Goal: Information Seeking & Learning: Learn about a topic

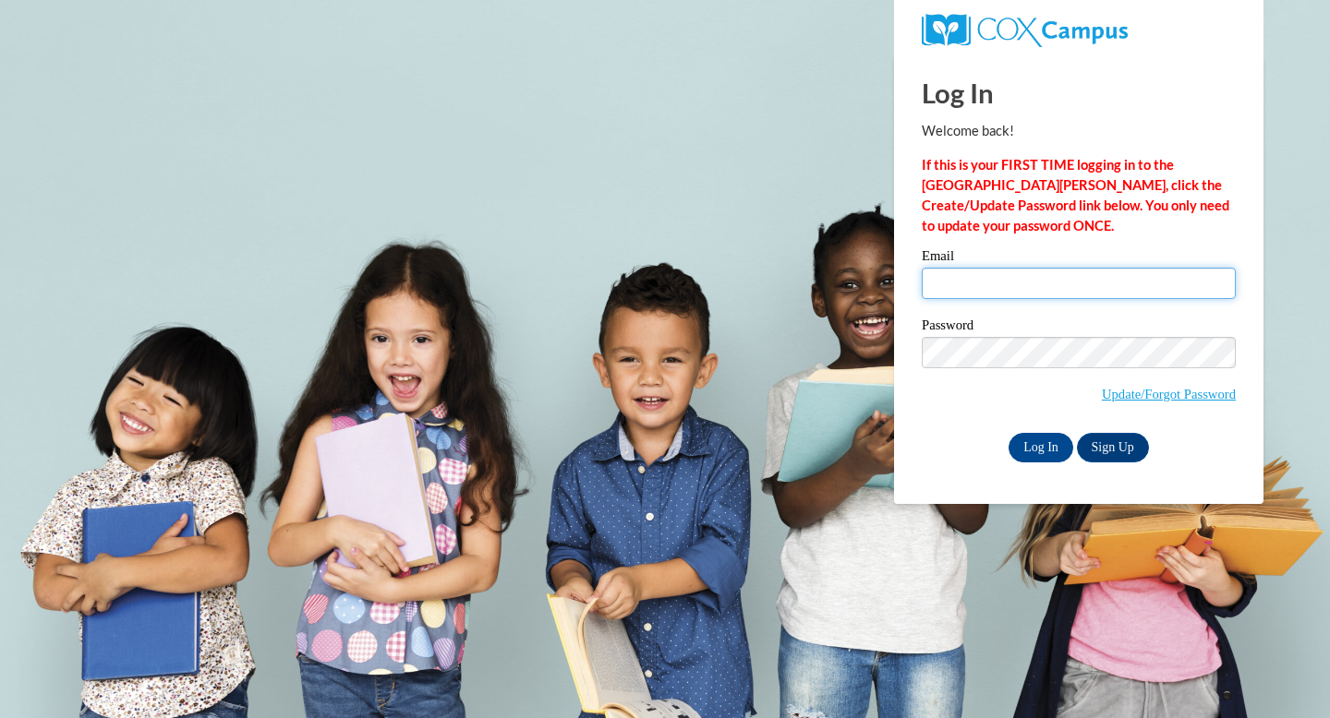
click at [1039, 277] on input "Email" at bounding box center [1079, 283] width 314 height 31
type input "murphyk@ripon.k12.wi.us"
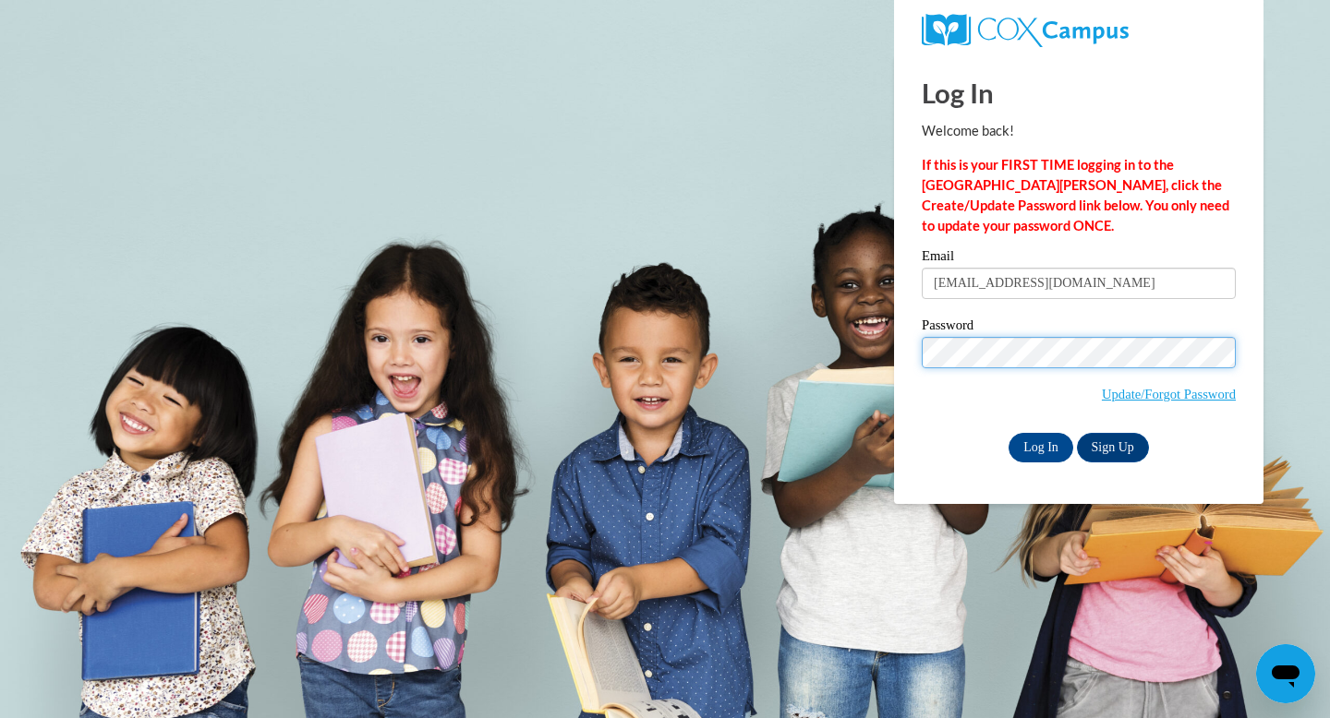
click at [1008, 433] on input "Log In" at bounding box center [1040, 448] width 65 height 30
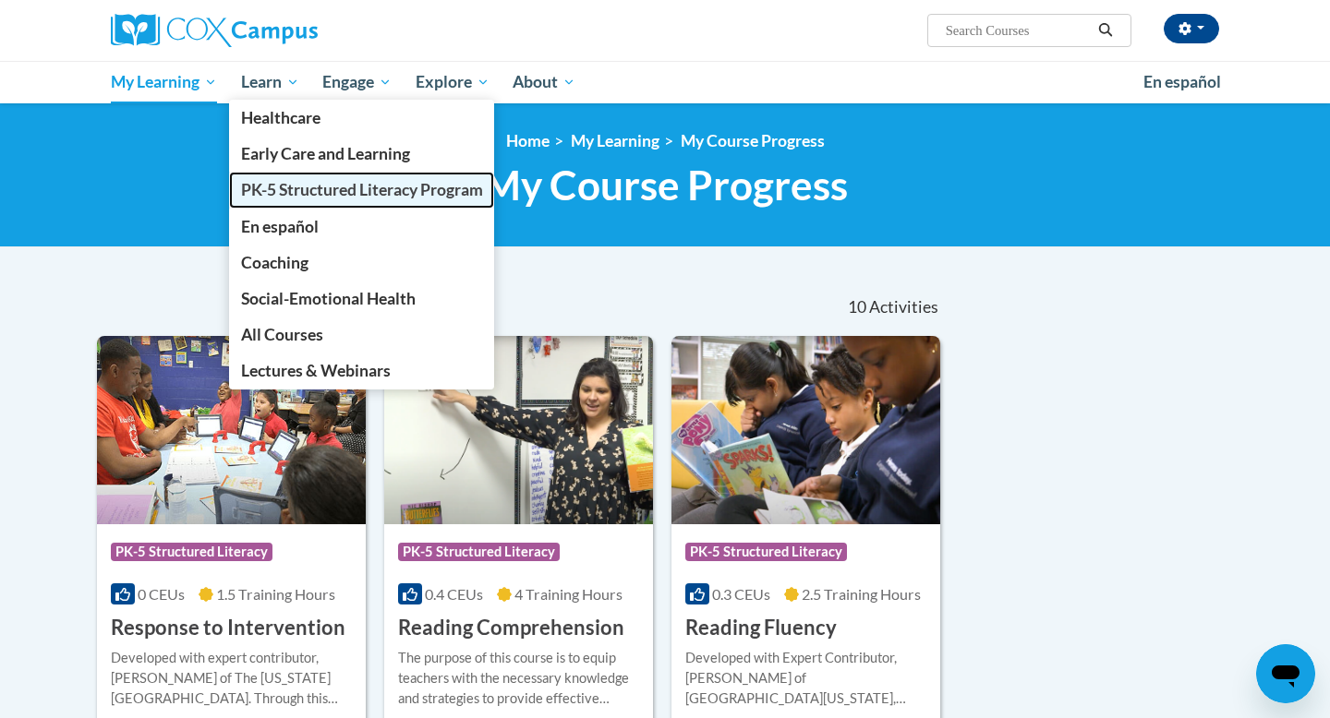
click at [316, 194] on span "PK-5 Structured Literacy Program" at bounding box center [362, 189] width 242 height 19
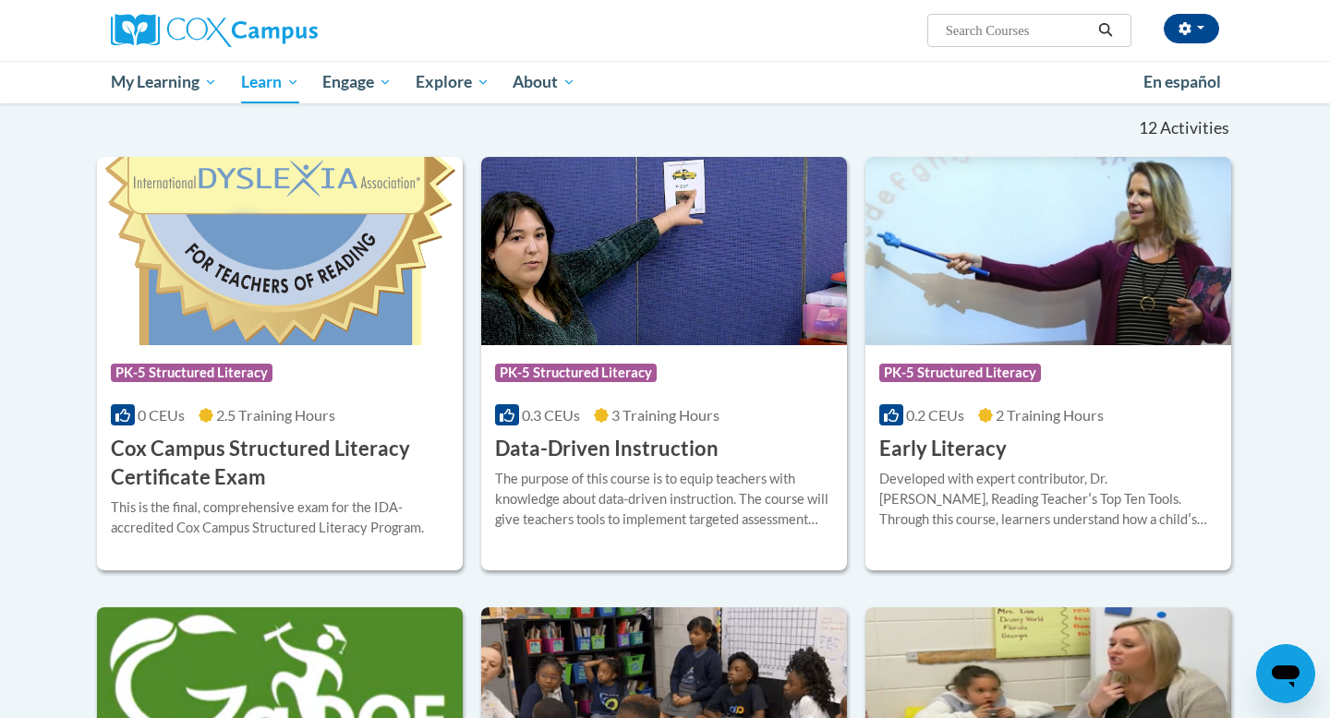
scroll to position [548, 0]
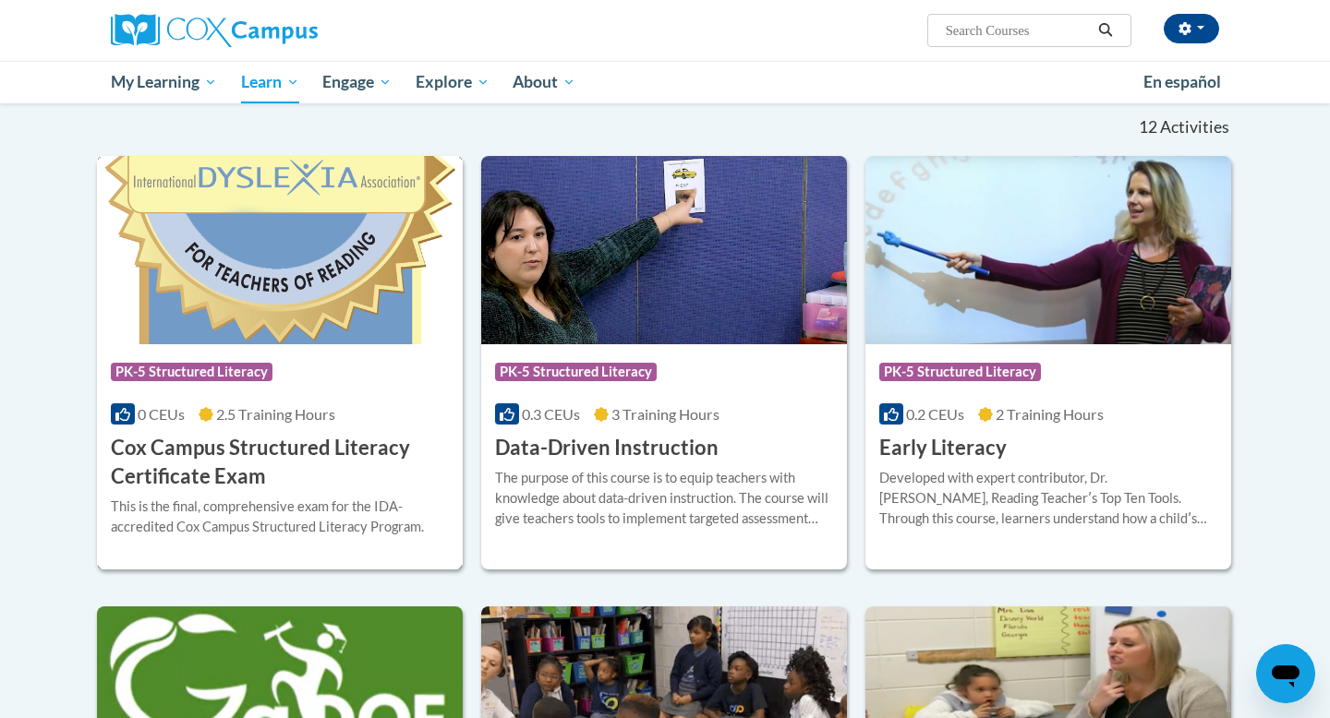
click at [258, 334] on img at bounding box center [280, 250] width 366 height 188
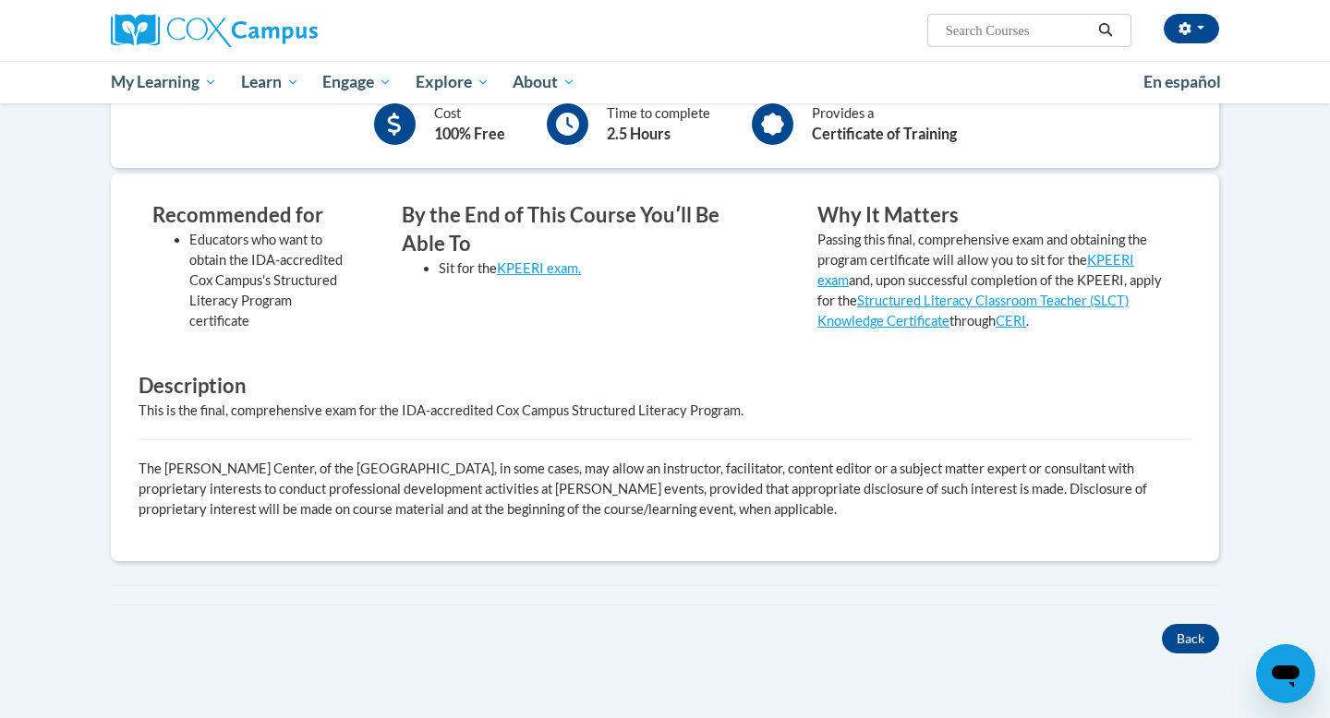
scroll to position [545, 0]
